Goal: Book appointment/travel/reservation

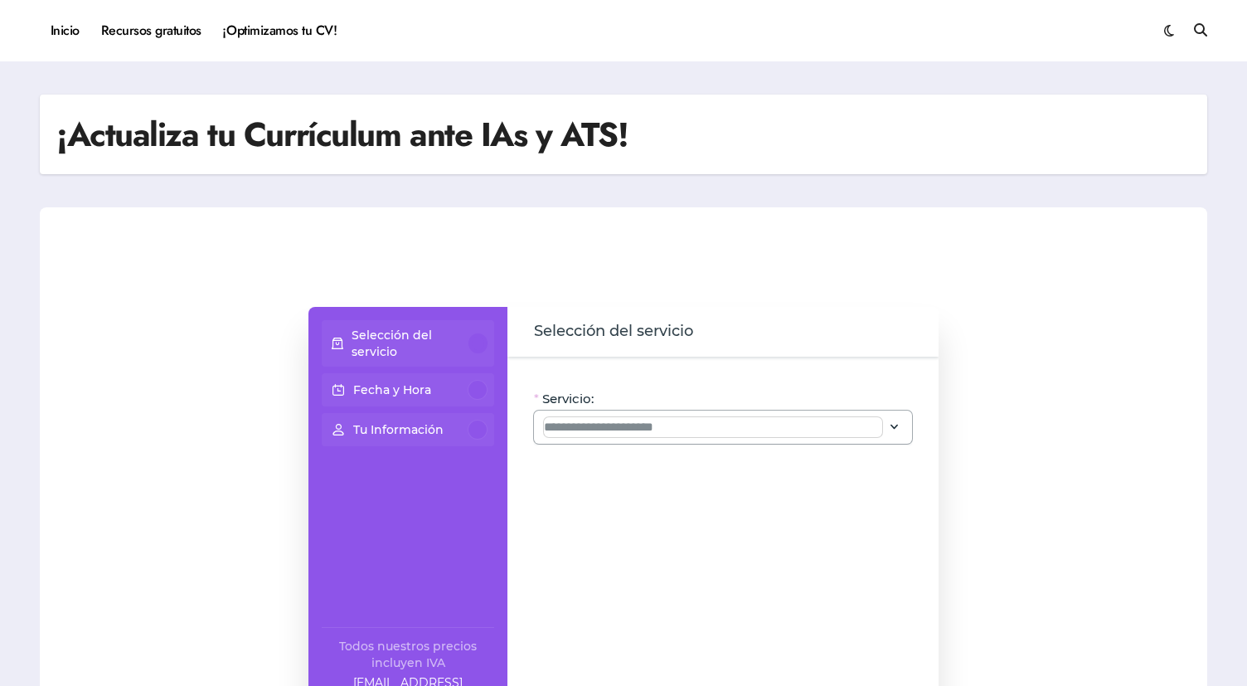
click at [736, 427] on input "Servicio:" at bounding box center [713, 427] width 338 height 20
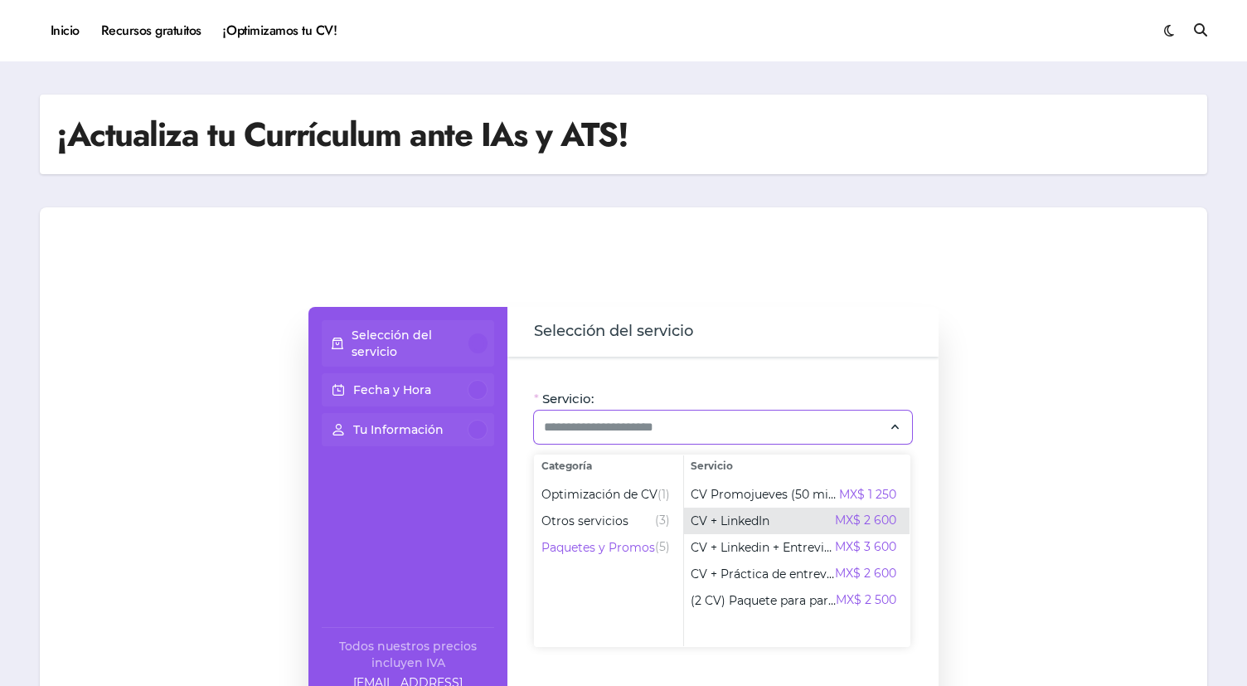
click at [771, 523] on div "CV + LinkedIn MX$ 2 600" at bounding box center [794, 521] width 206 height 20
type input "**********"
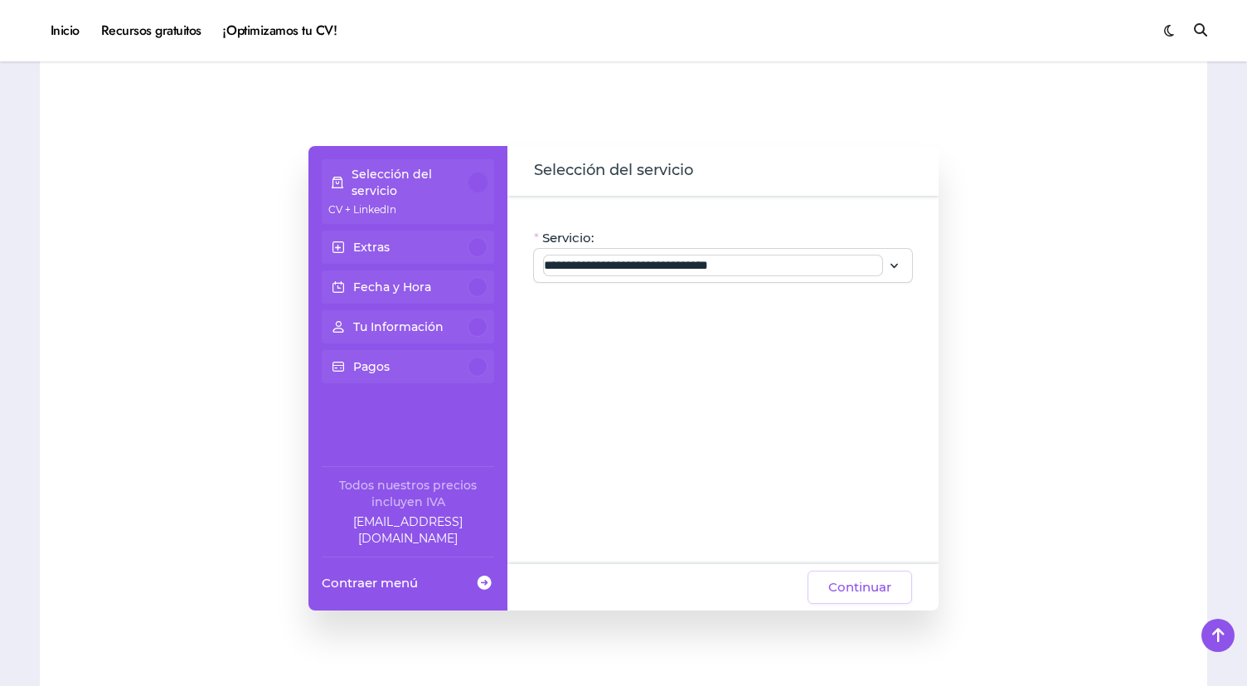
scroll to position [247, 0]
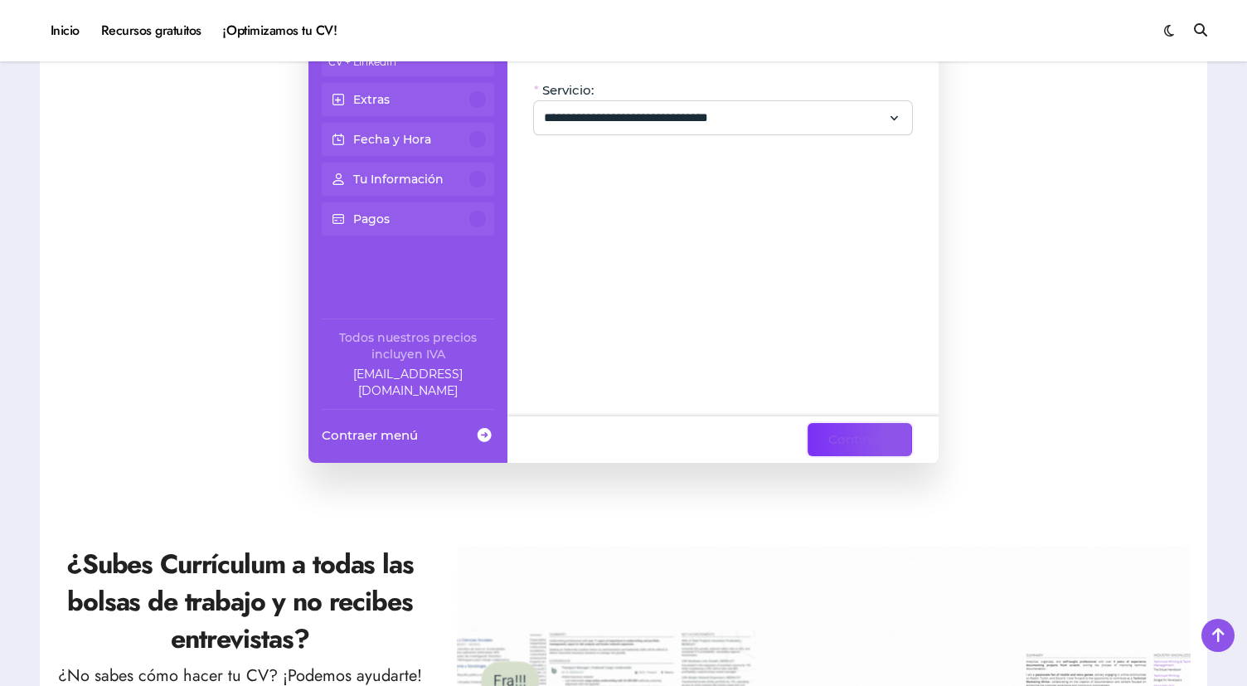
click at [861, 449] on span "Continuar" at bounding box center [860, 440] width 63 height 20
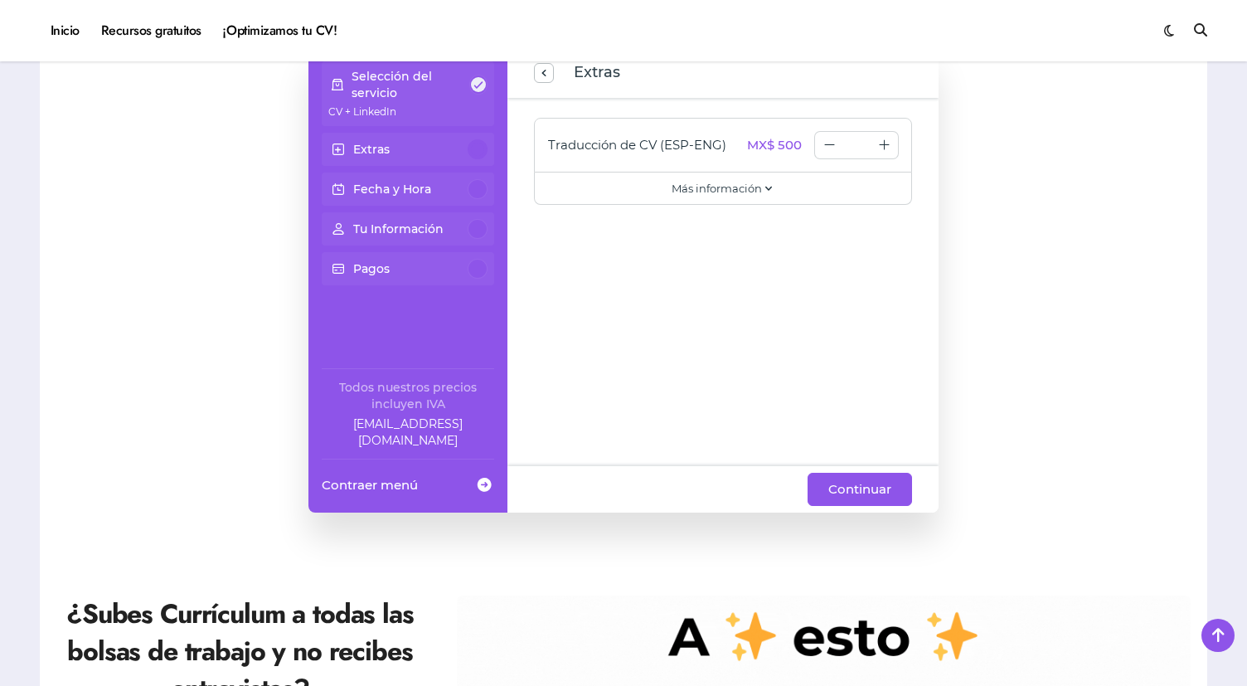
scroll to position [189, 0]
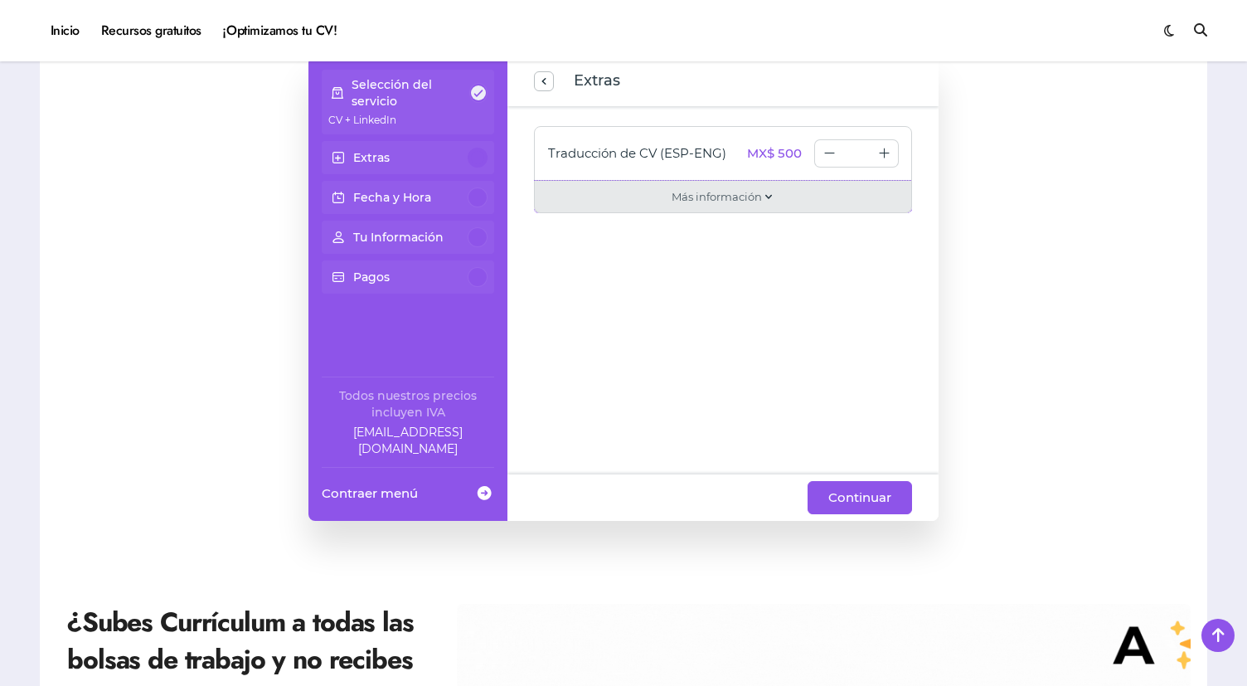
click at [747, 197] on span "Más información" at bounding box center [717, 196] width 90 height 17
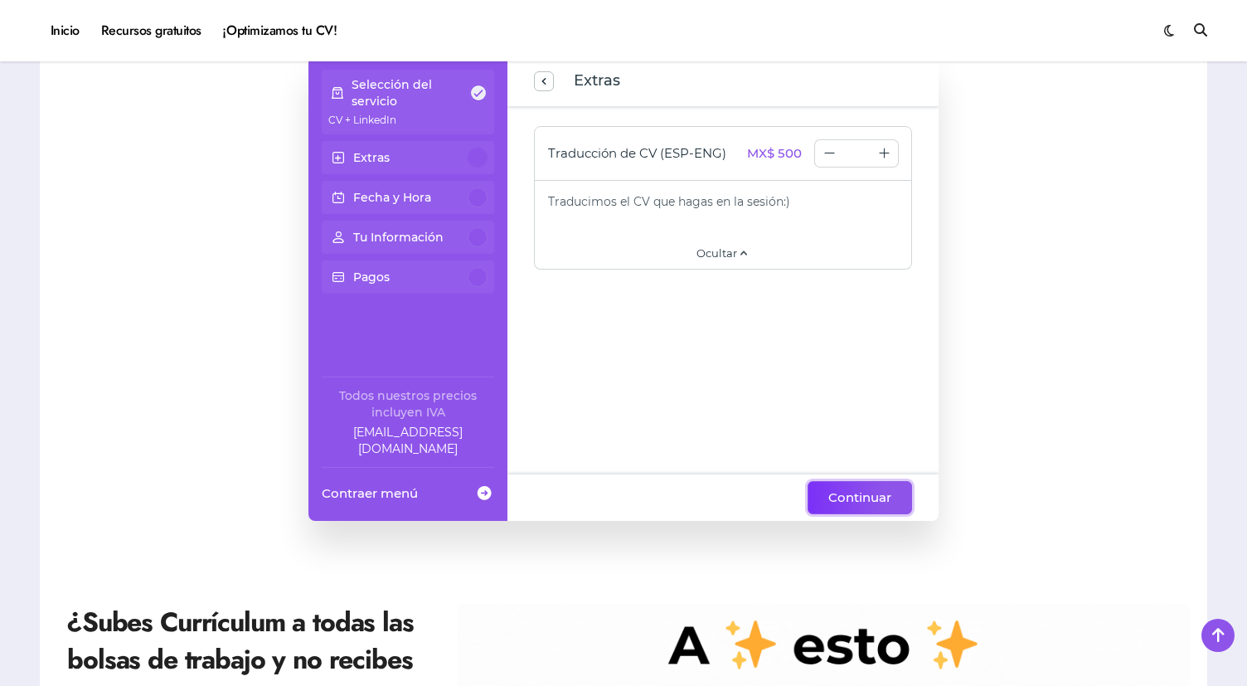
click at [854, 494] on span "Continuar" at bounding box center [860, 498] width 63 height 20
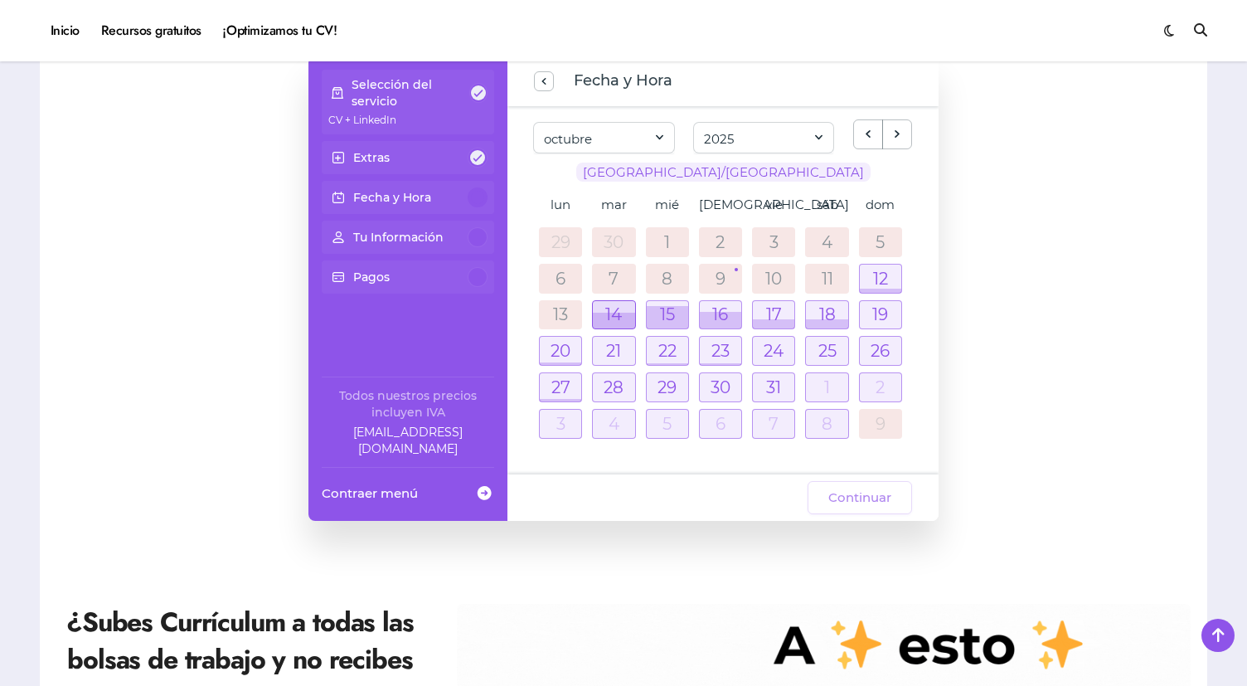
click at [610, 318] on div at bounding box center [613, 321] width 41 height 16
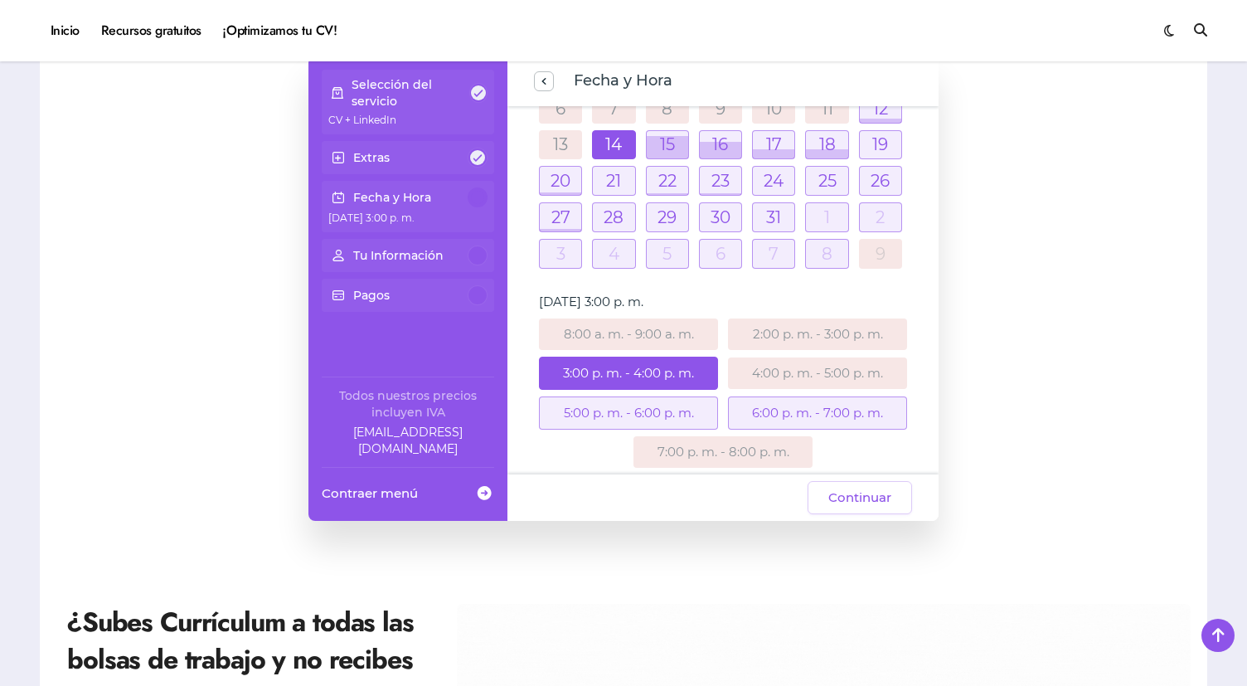
scroll to position [157, 0]
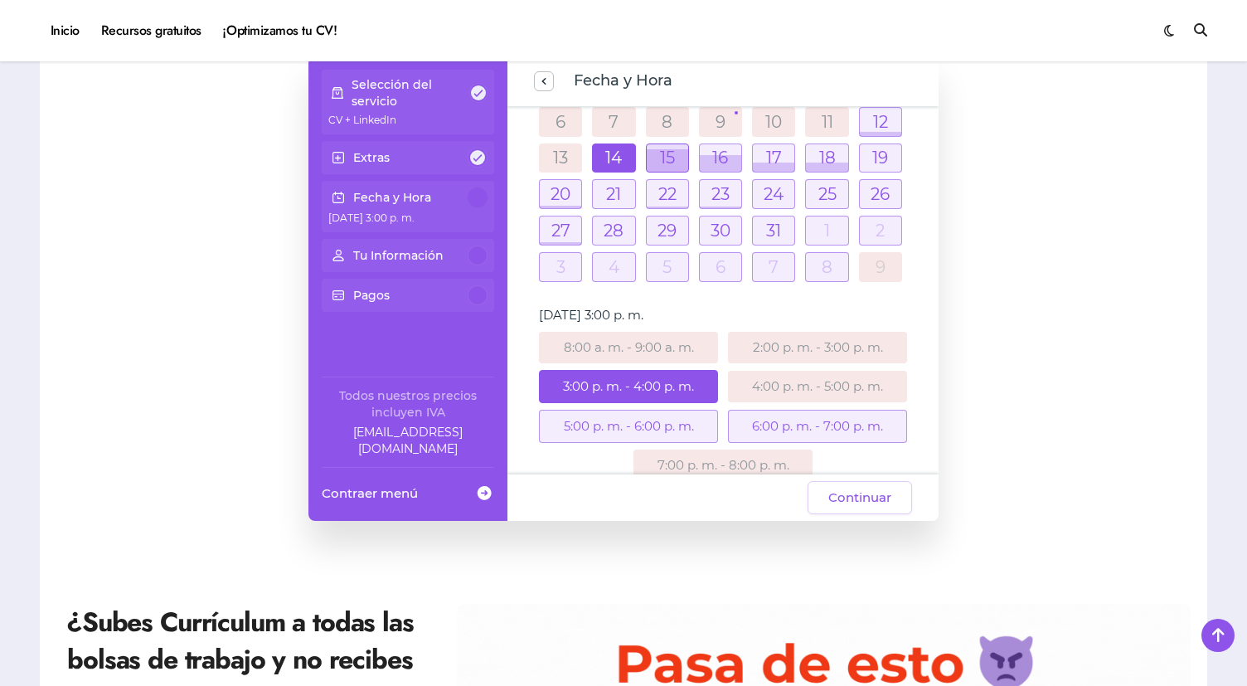
click at [666, 150] on div at bounding box center [667, 160] width 41 height 22
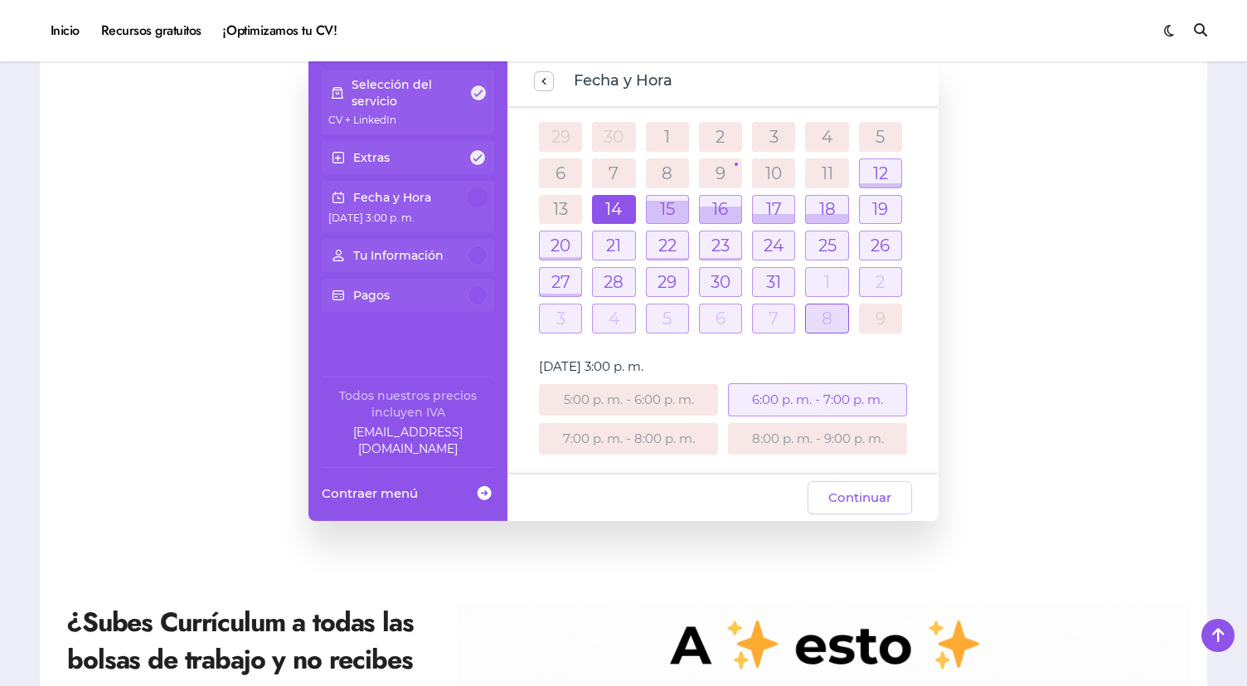
scroll to position [105, 0]
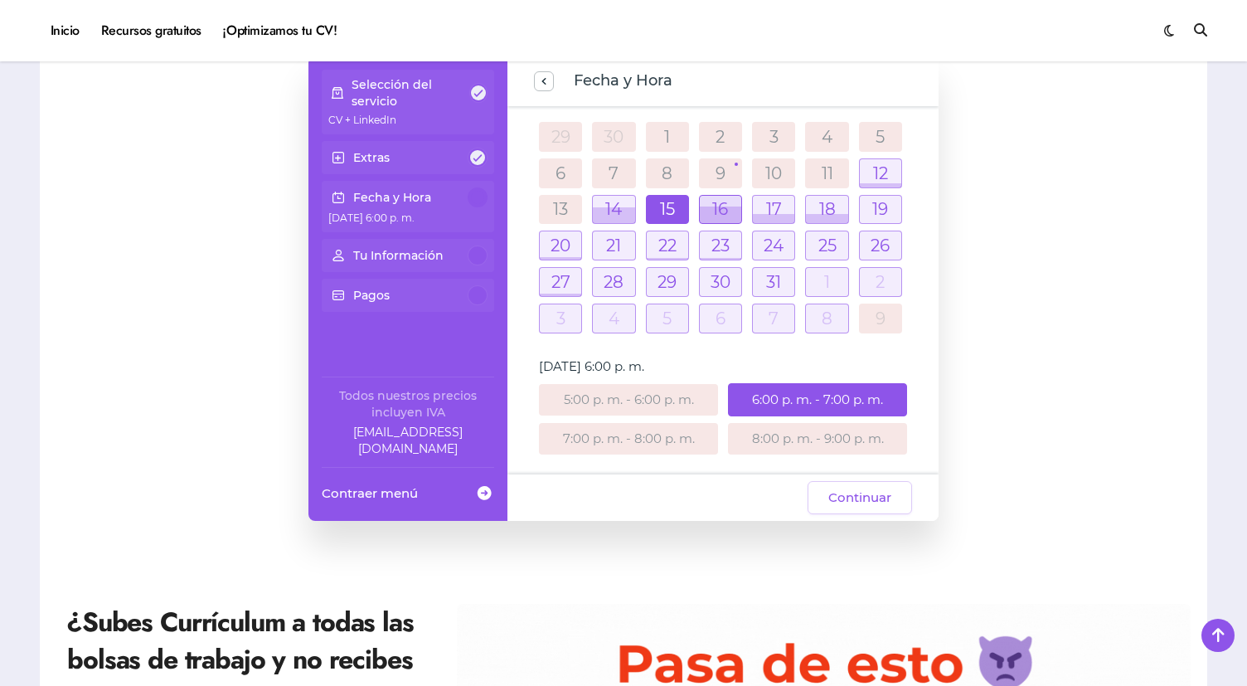
click at [724, 202] on div at bounding box center [720, 210] width 41 height 28
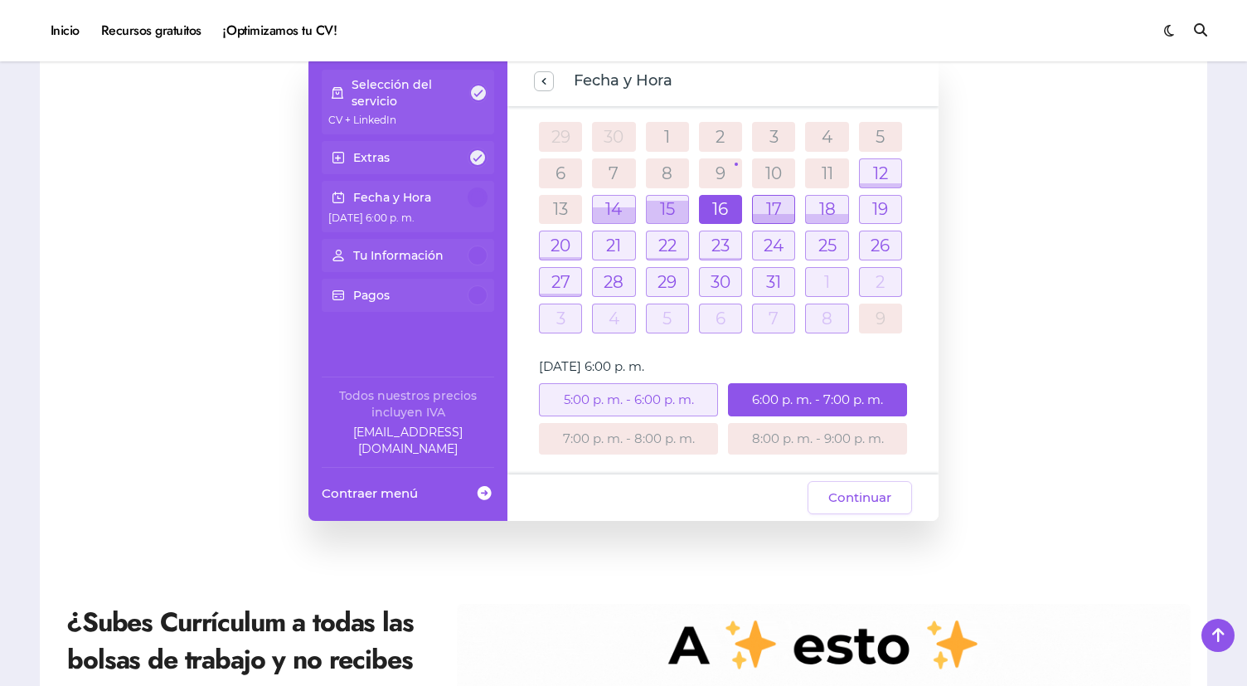
click at [785, 210] on div at bounding box center [773, 210] width 41 height 28
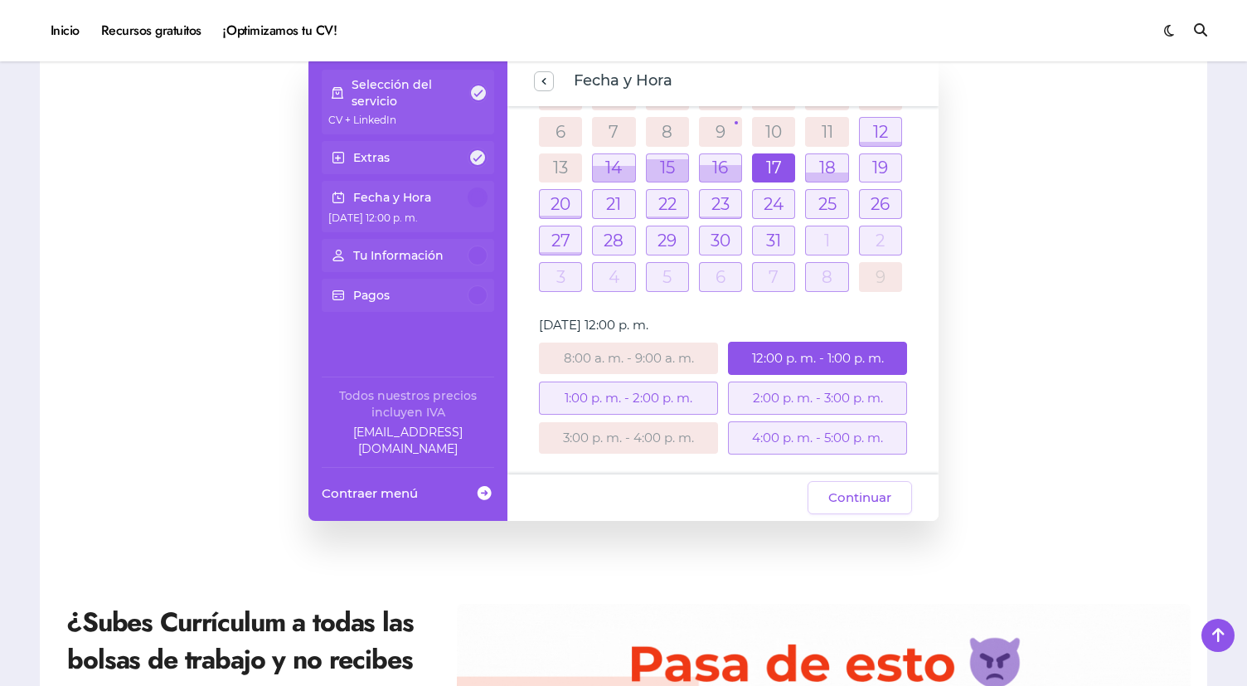
scroll to position [147, 0]
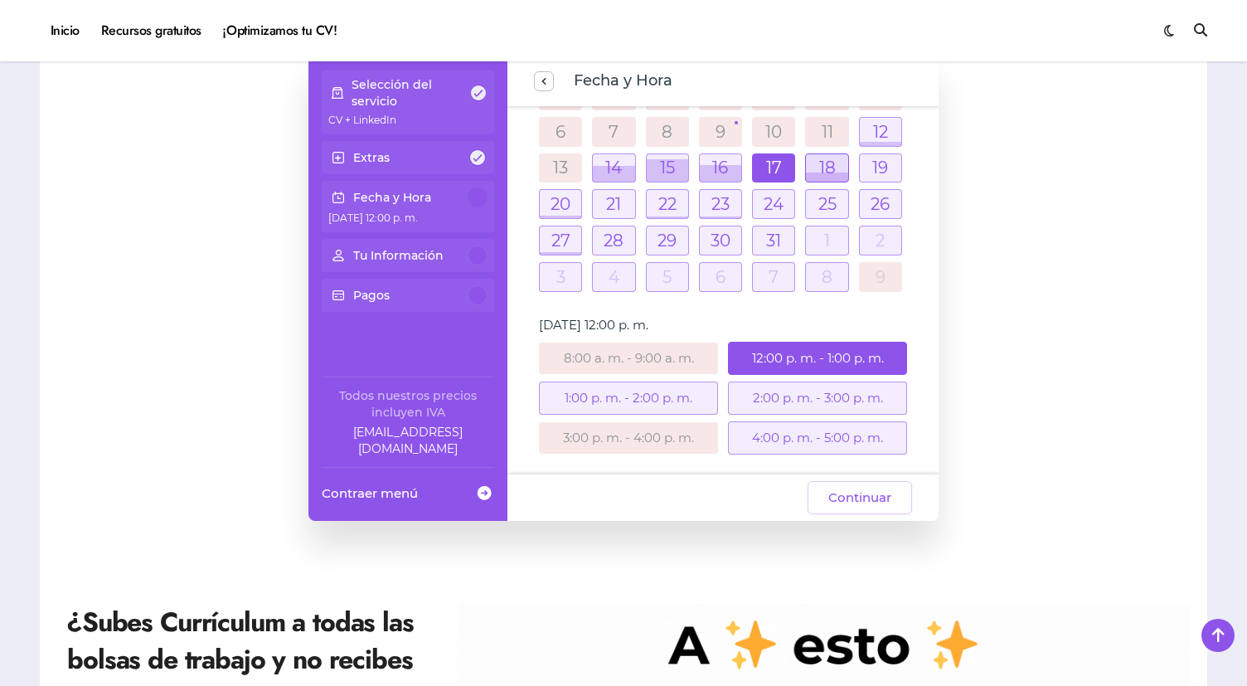
click at [832, 167] on div at bounding box center [826, 168] width 41 height 28
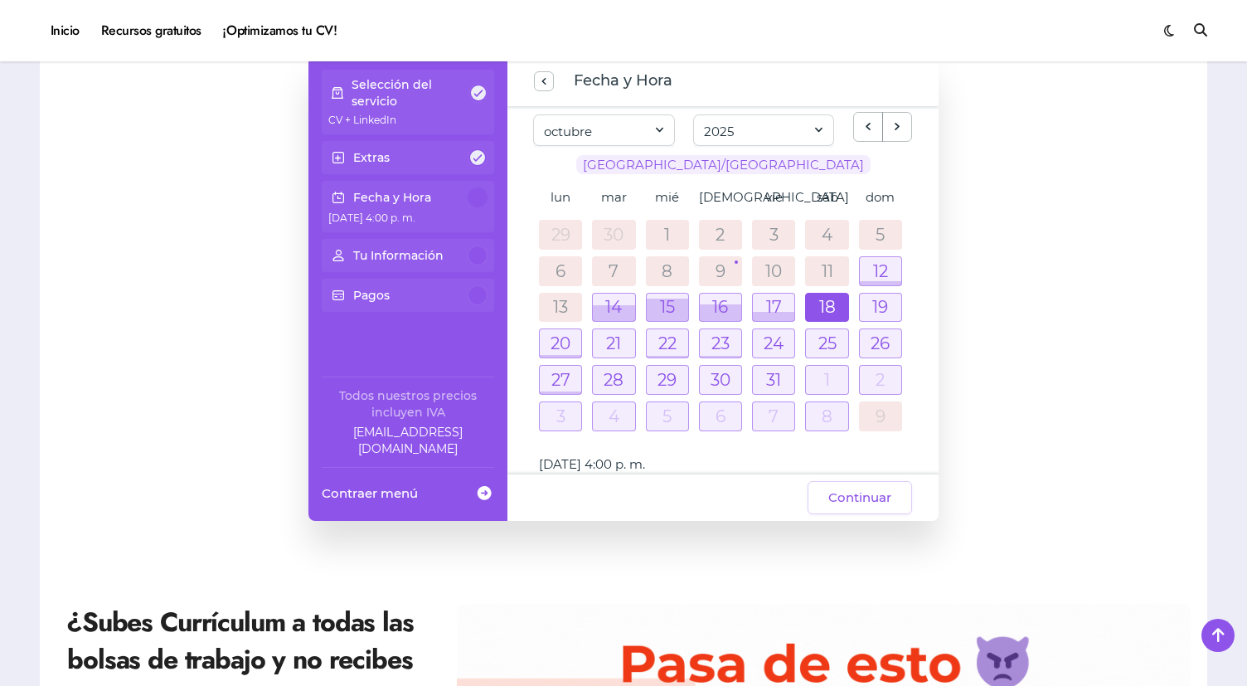
scroll to position [4, 0]
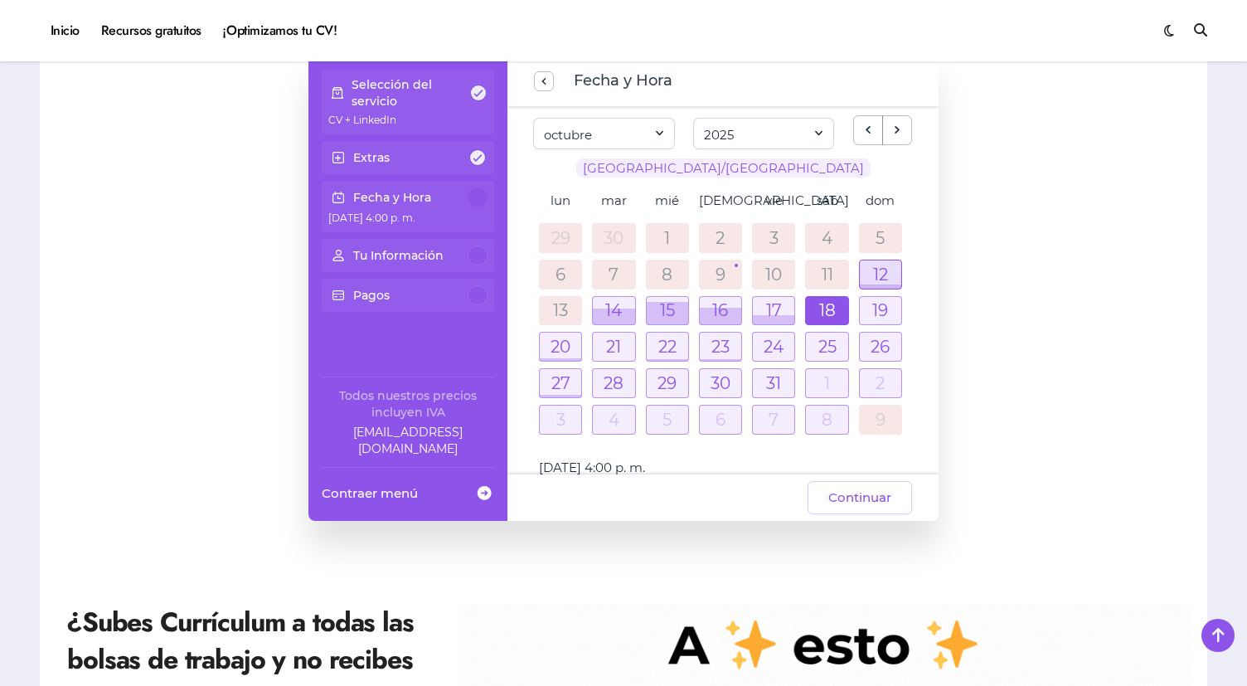
click at [884, 274] on div at bounding box center [880, 274] width 41 height 28
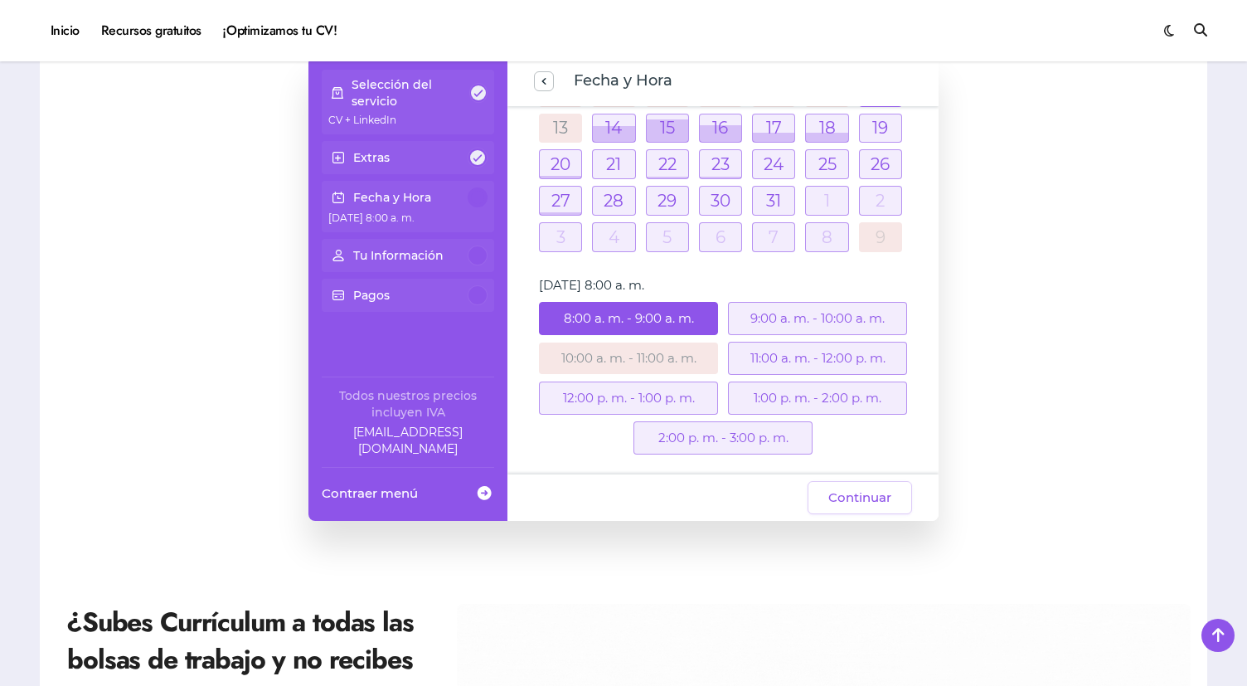
scroll to position [187, 0]
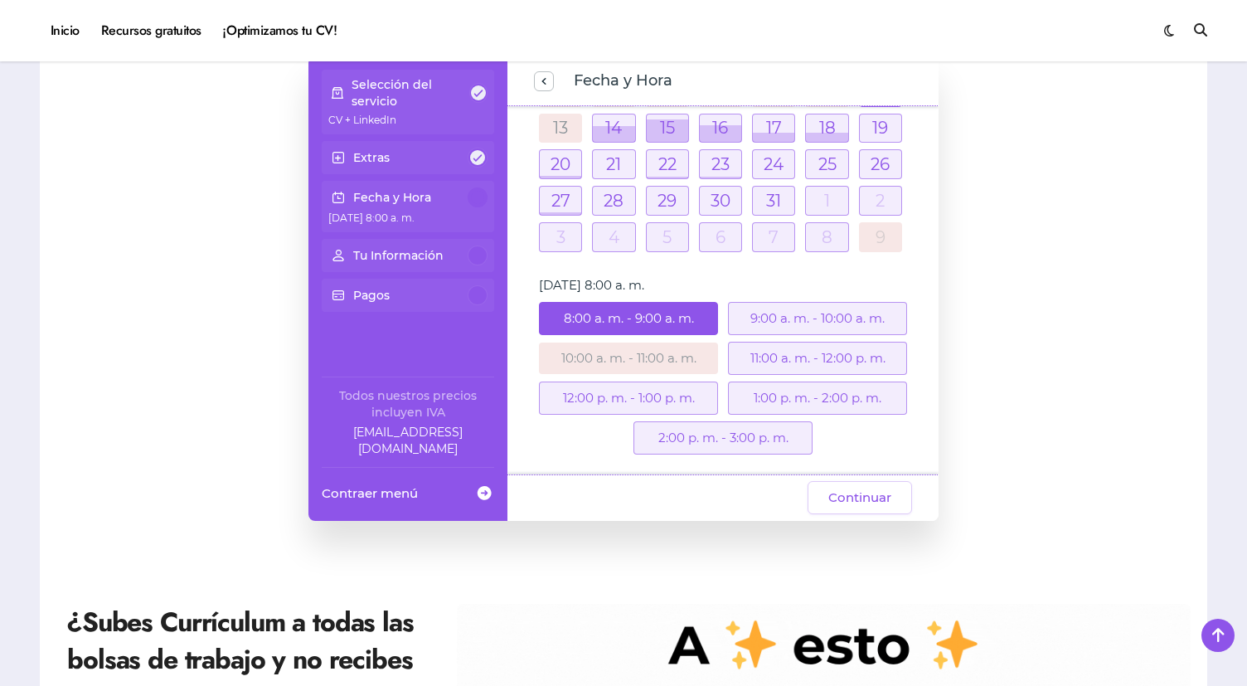
click at [817, 319] on div "9:00 a. m. - 10:00 a. m." at bounding box center [817, 318] width 179 height 33
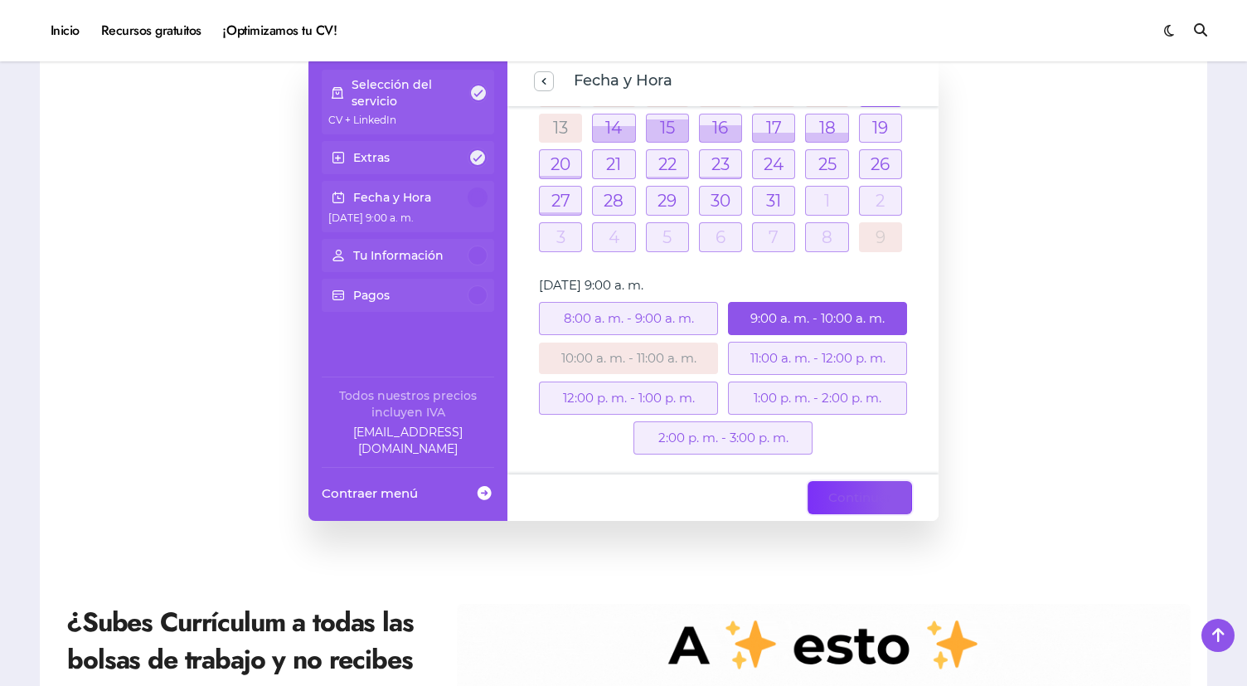
click at [866, 500] on span "Continuar" at bounding box center [860, 498] width 63 height 20
